Goal: Navigation & Orientation: Find specific page/section

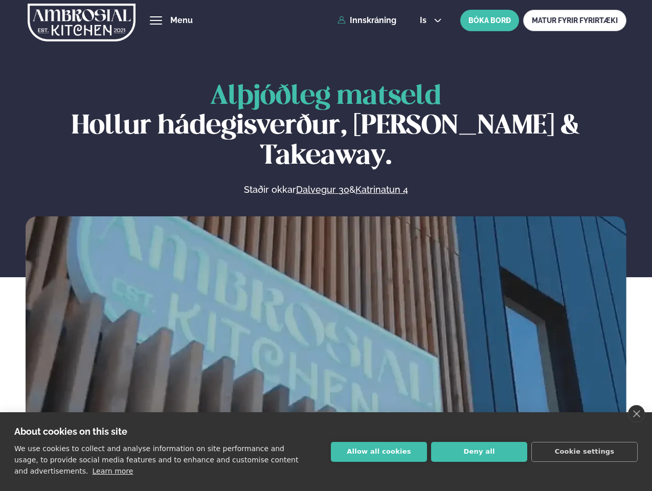
click at [636, 413] on link "close" at bounding box center [636, 413] width 17 height 17
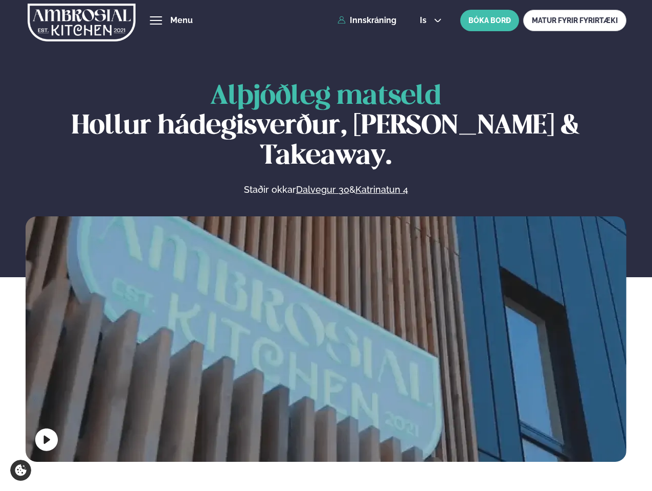
click at [156, 20] on span "hamburger" at bounding box center [155, 20] width 9 height 9
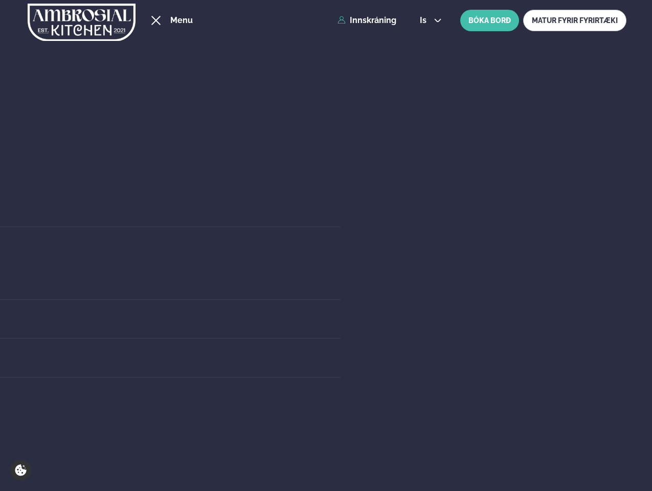
click at [429, 20] on span "is" at bounding box center [425, 20] width 10 height 8
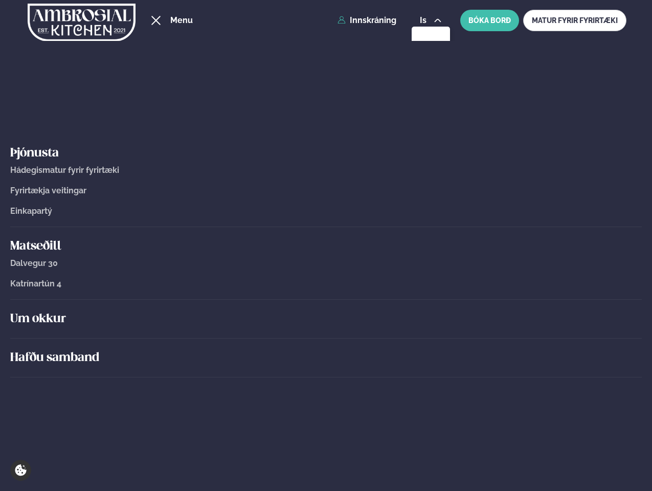
click at [326, 336] on div "Um okkur" at bounding box center [325, 318] width 631 height 39
